Goal: Entertainment & Leisure: Consume media (video, audio)

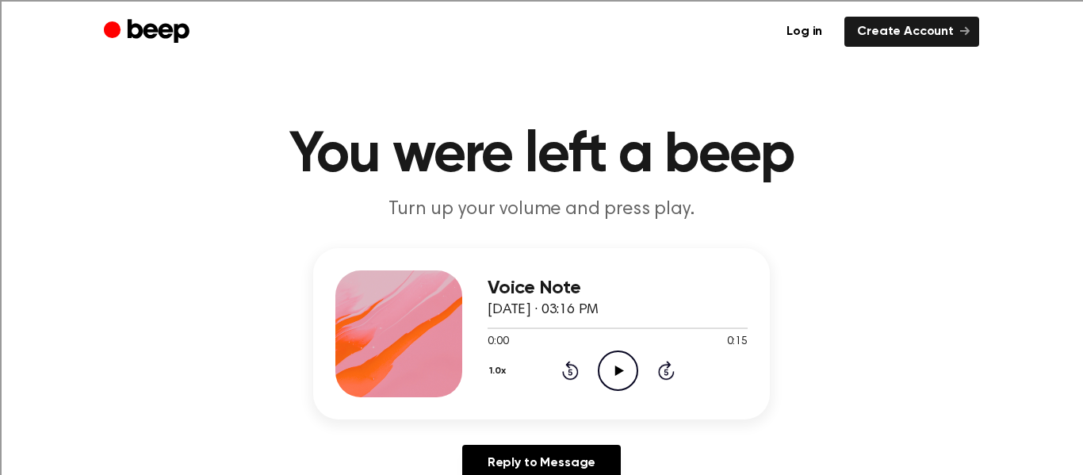
click at [622, 357] on icon "Play Audio" at bounding box center [618, 371] width 40 height 40
click at [618, 376] on icon "Play Audio" at bounding box center [618, 371] width 40 height 40
click at [622, 362] on icon "Play Audio" at bounding box center [618, 371] width 40 height 40
